Goal: Information Seeking & Learning: Learn about a topic

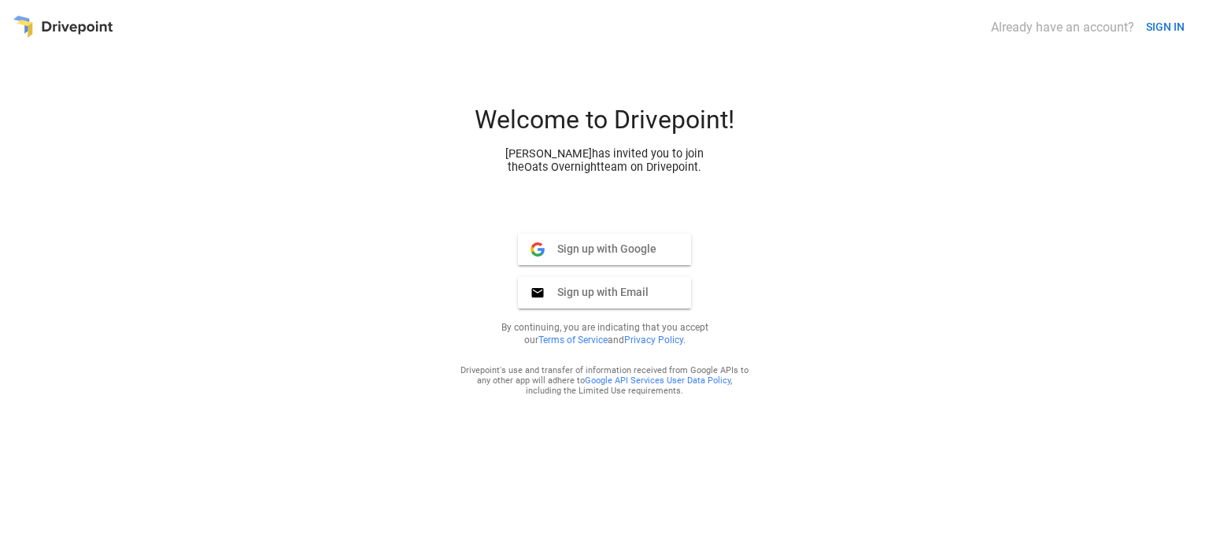
click at [641, 253] on span "Sign up with Google" at bounding box center [601, 249] width 112 height 14
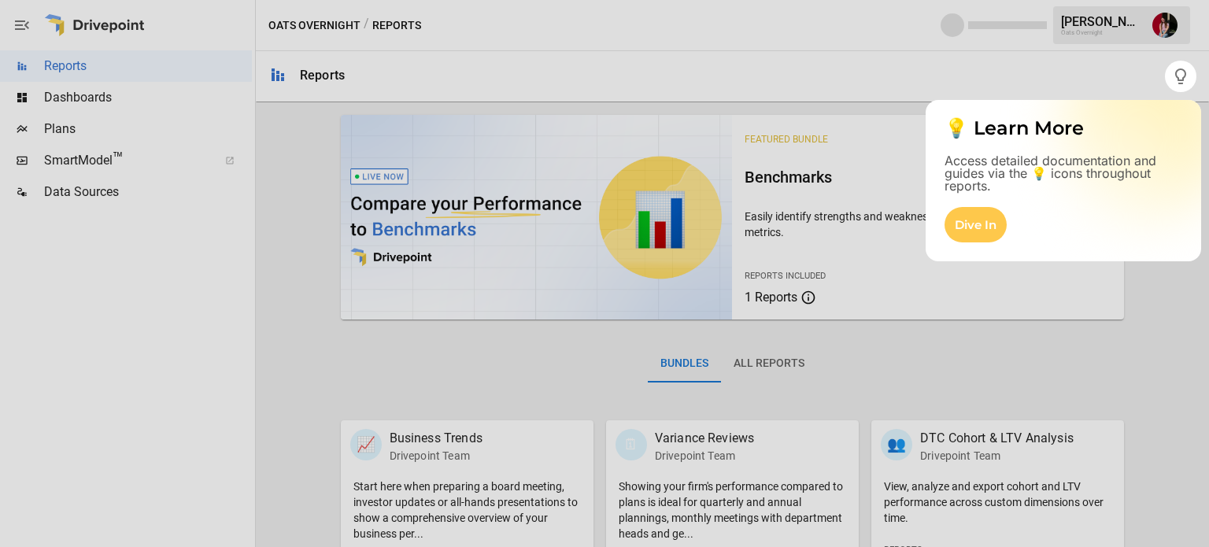
click at [976, 357] on div at bounding box center [604, 319] width 1209 height 455
click at [1059, 87] on div at bounding box center [582, 273] width 1165 height 547
click at [973, 216] on div "Dive In" at bounding box center [976, 224] width 62 height 35
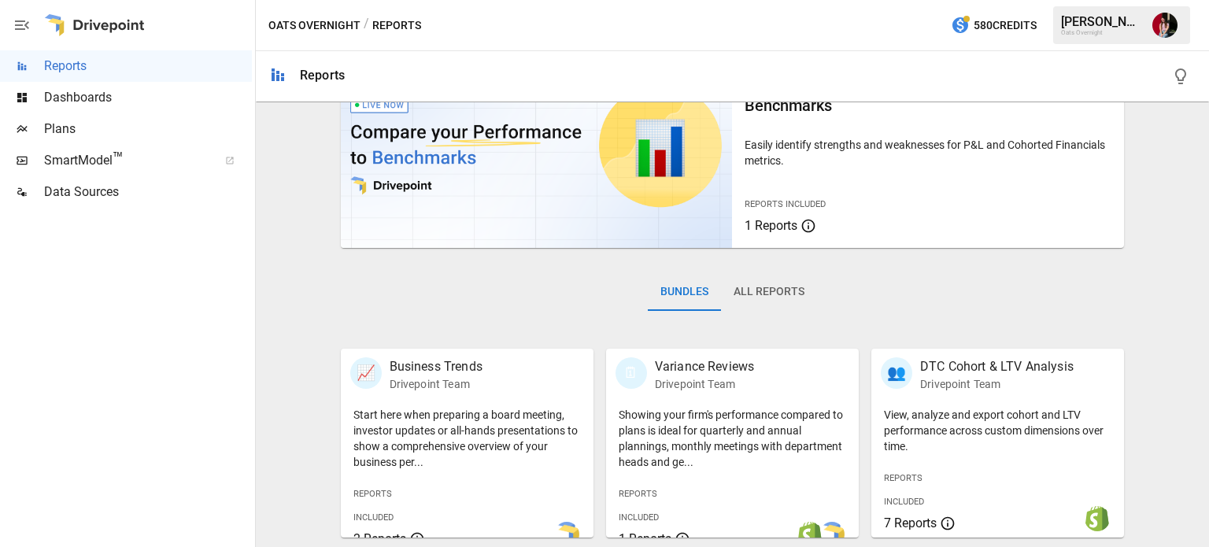
scroll to position [72, 0]
click at [176, 92] on span "Dashboards" at bounding box center [148, 97] width 208 height 19
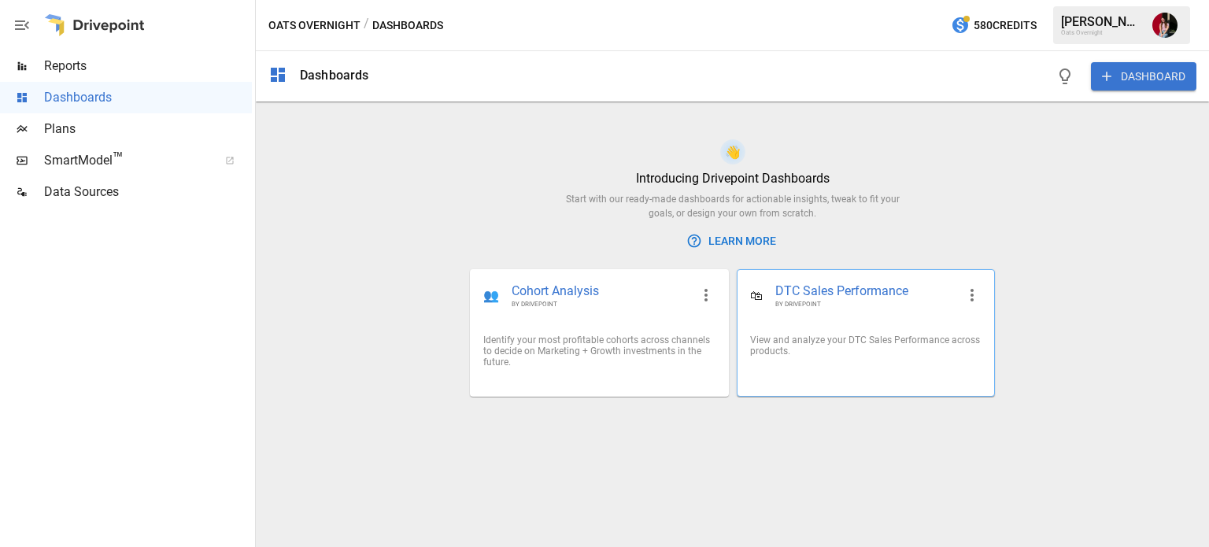
click at [860, 296] on span "DTC Sales Performance" at bounding box center [865, 292] width 181 height 18
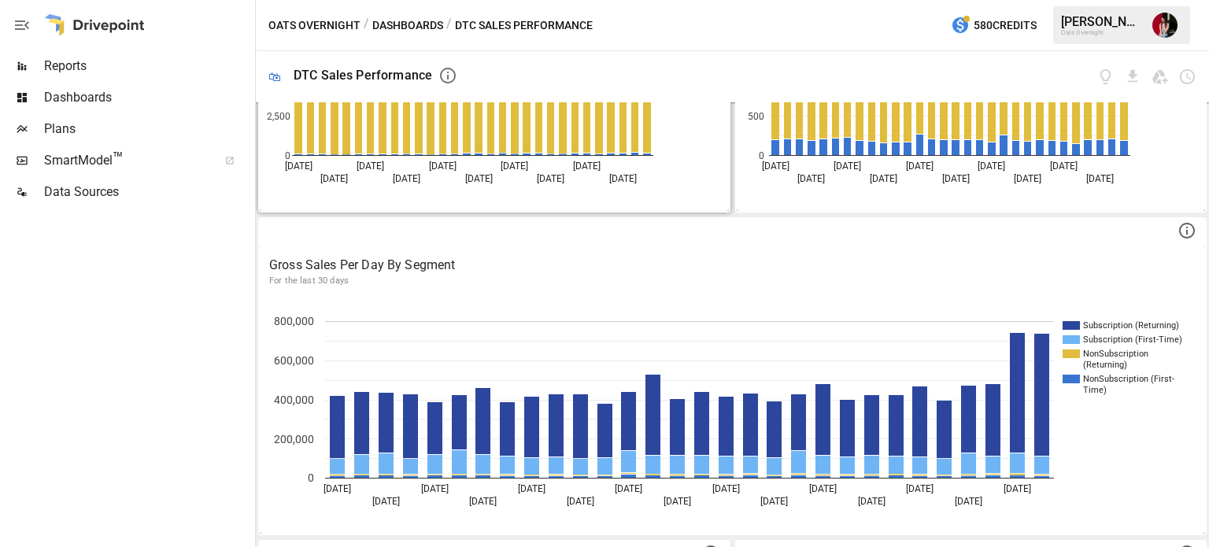
scroll to position [291, 0]
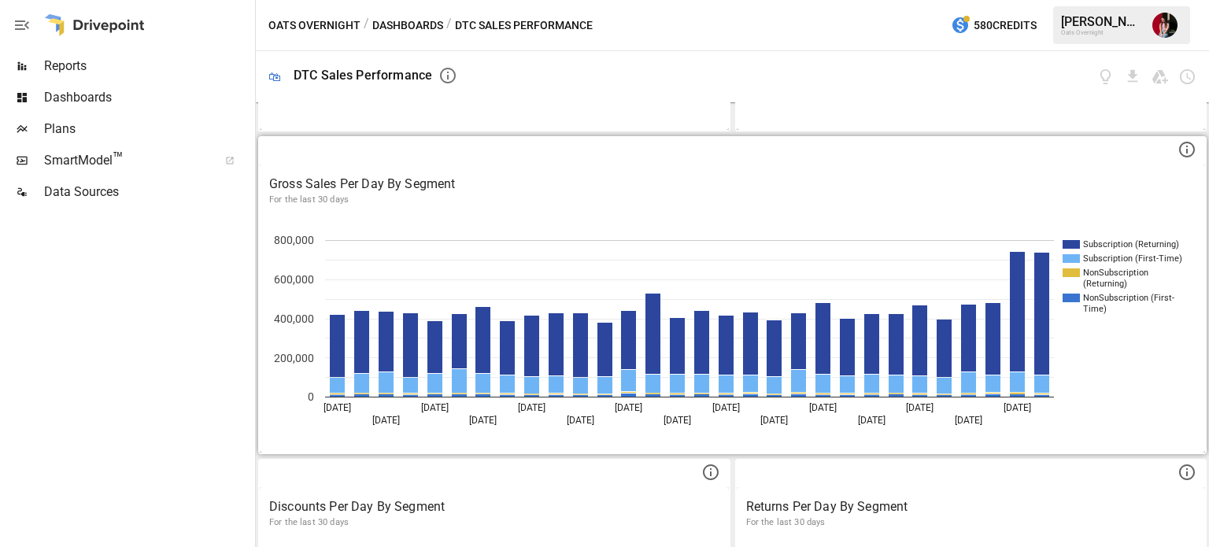
click at [594, 201] on p "For the last 30 days" at bounding box center [732, 200] width 927 height 13
